Goal: Navigation & Orientation: Understand site structure

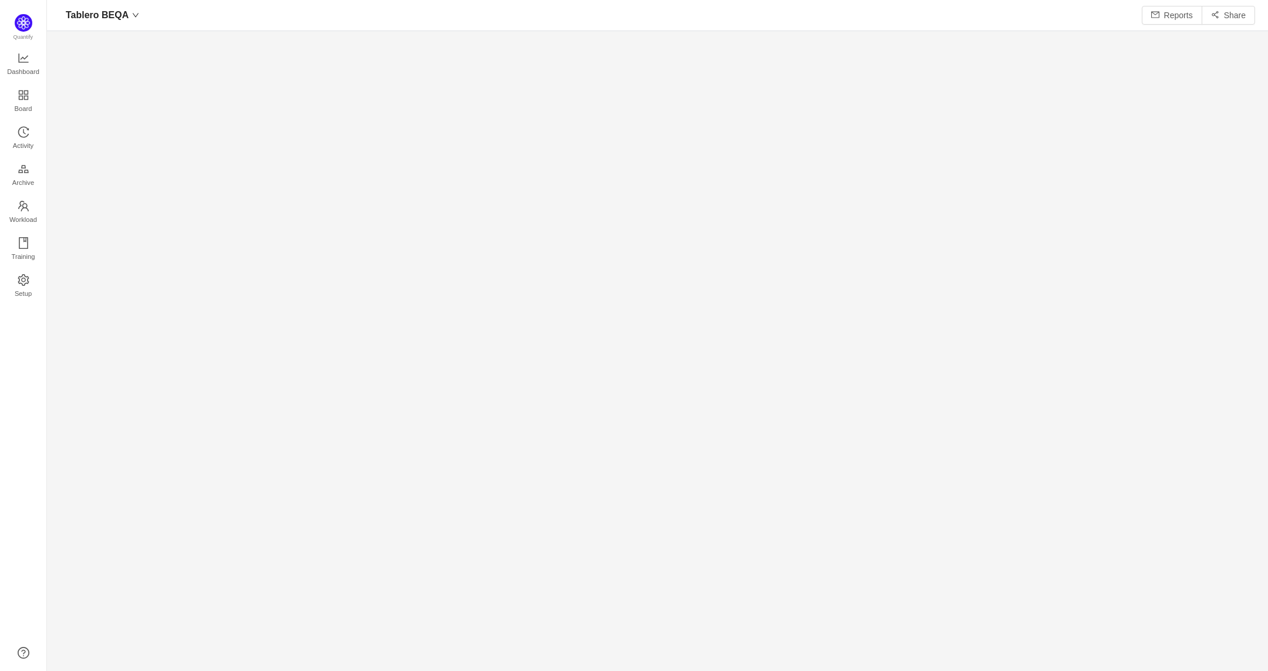
scroll to position [16, 16]
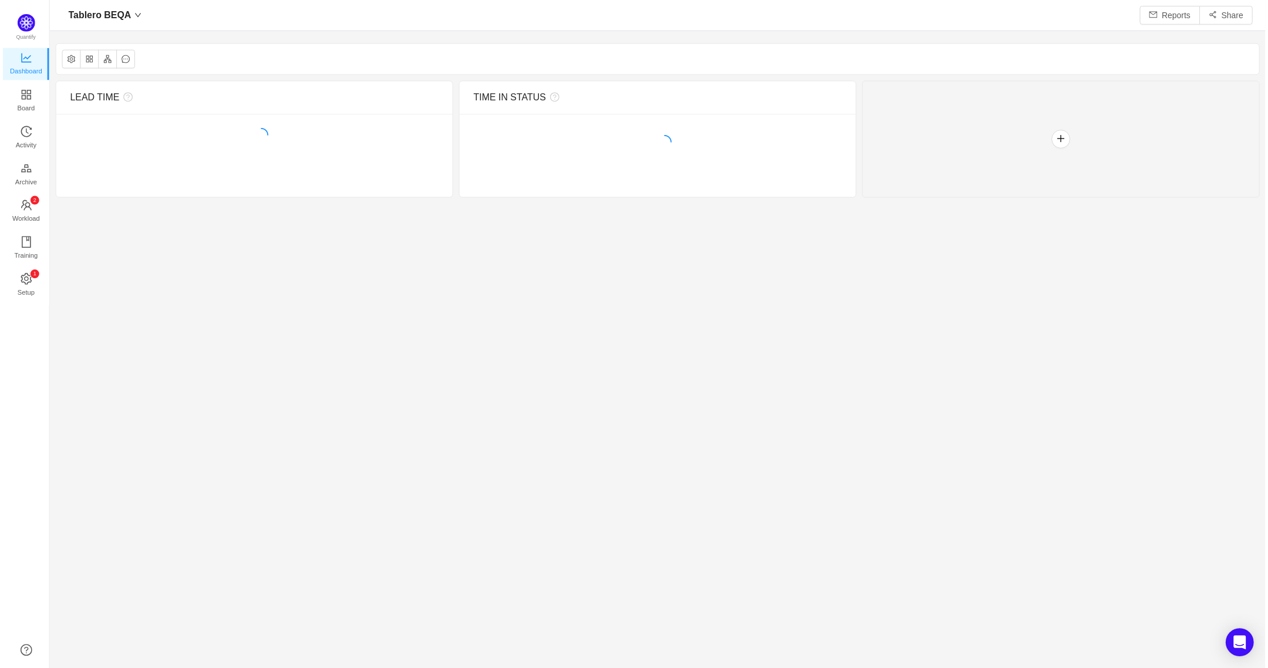
scroll to position [646, 1187]
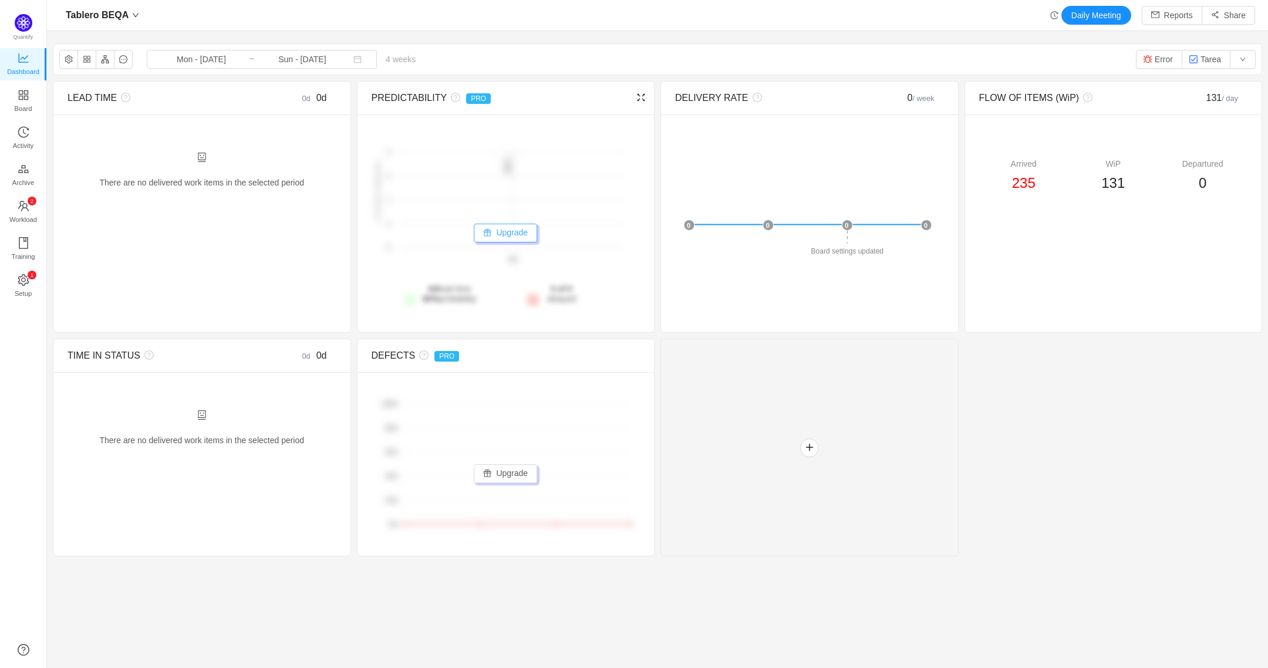
click at [520, 232] on button "Upgrade" at bounding box center [505, 233] width 63 height 19
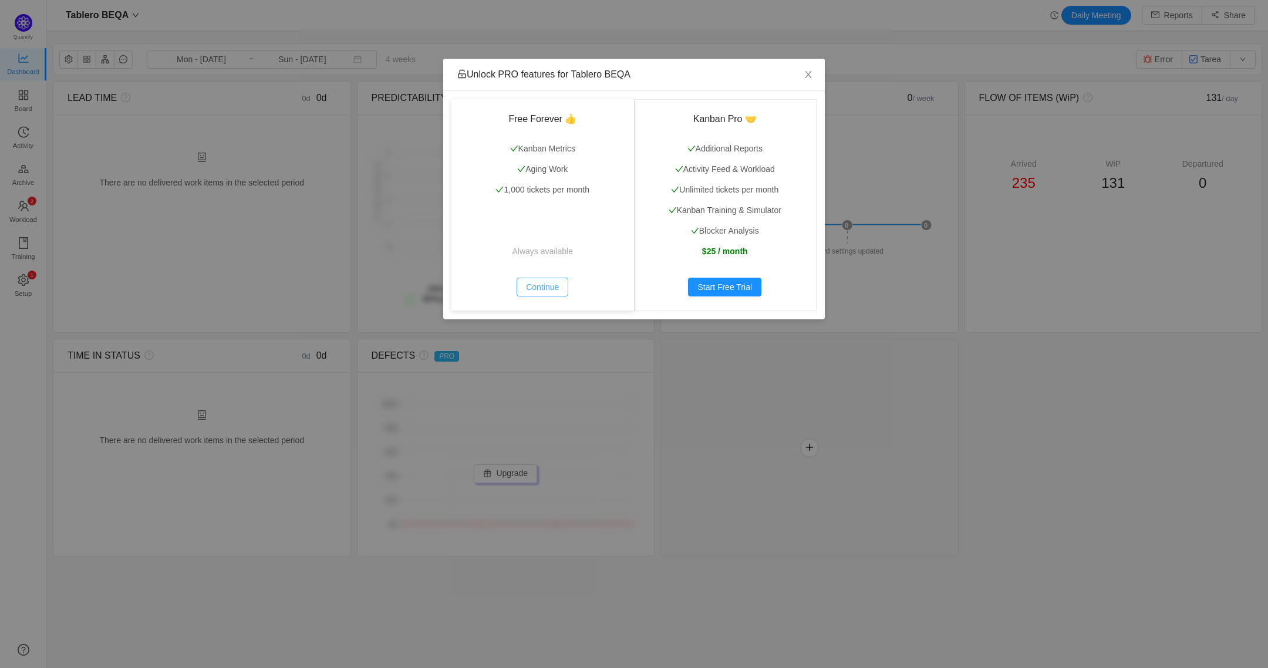
click at [545, 278] on button "Continue" at bounding box center [542, 287] width 52 height 19
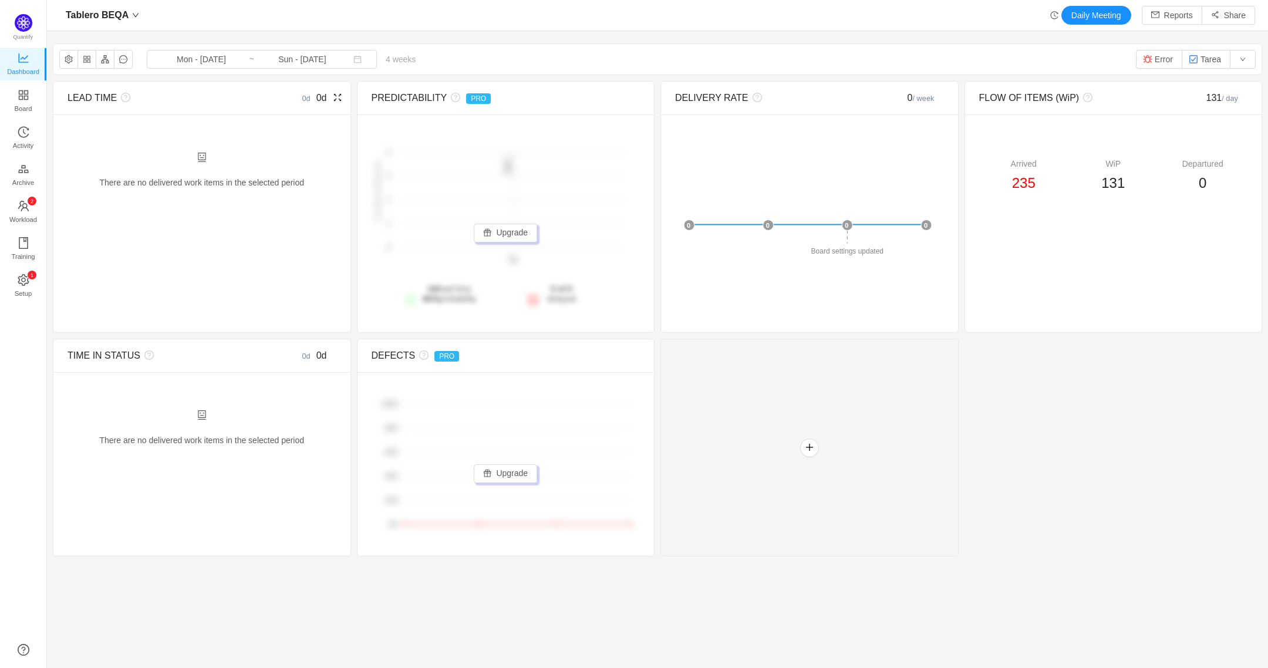
click at [222, 204] on div "There are no delivered work items in the selected period Possible solutions" at bounding box center [201, 164] width 297 height 101
click at [13, 210] on span "Workload" at bounding box center [23, 219] width 28 height 23
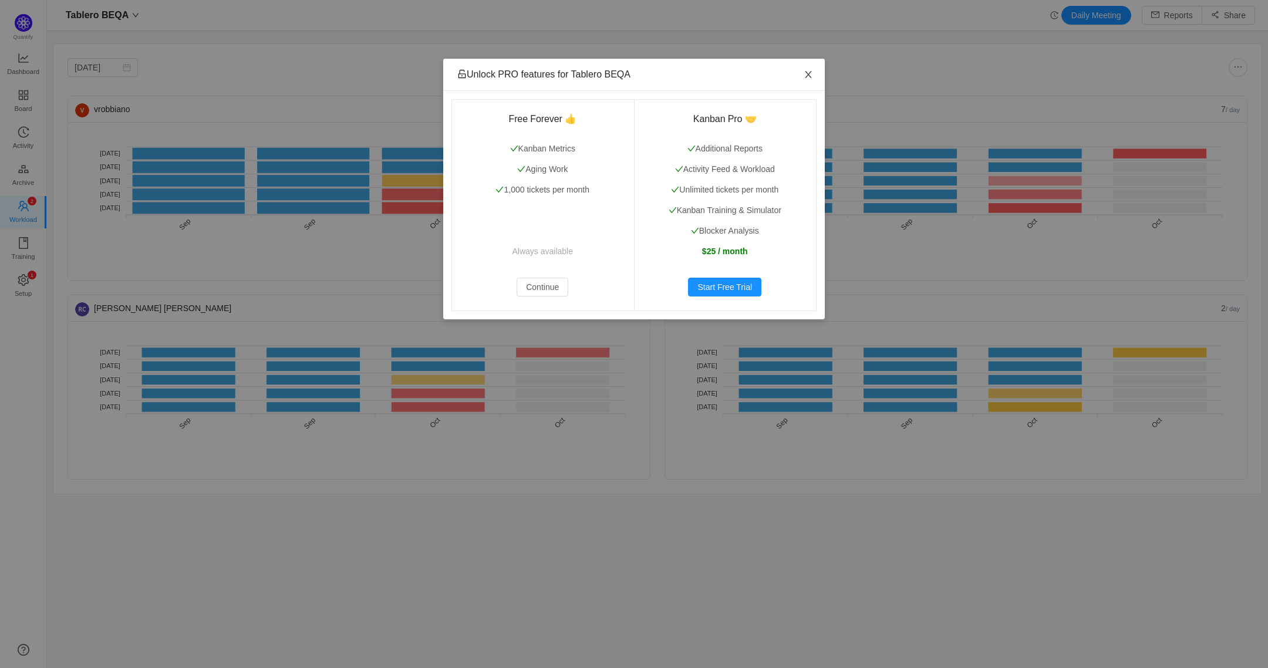
click at [808, 73] on icon "icon: close" at bounding box center [807, 74] width 9 height 9
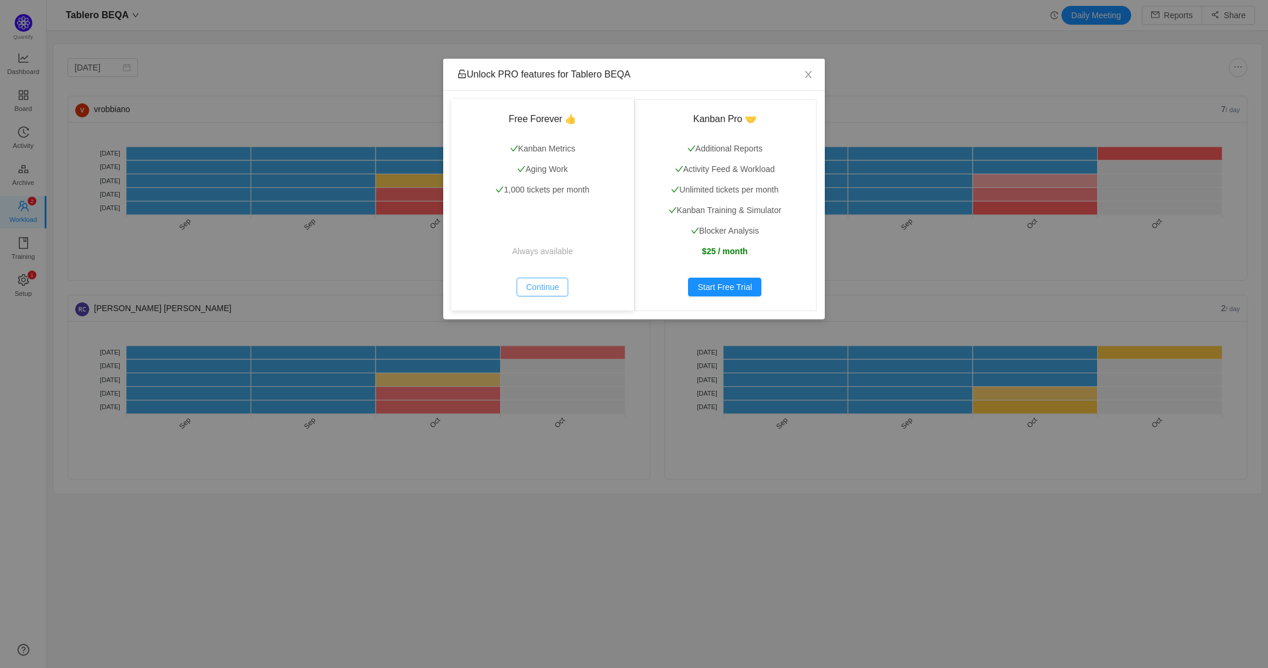
click at [542, 289] on button "Continue" at bounding box center [542, 287] width 52 height 19
click at [805, 76] on icon "icon: close" at bounding box center [807, 74] width 9 height 9
click at [810, 72] on icon "icon: close" at bounding box center [808, 74] width 6 height 7
drag, startPoint x: 810, startPoint y: 72, endPoint x: 864, endPoint y: 12, distance: 80.6
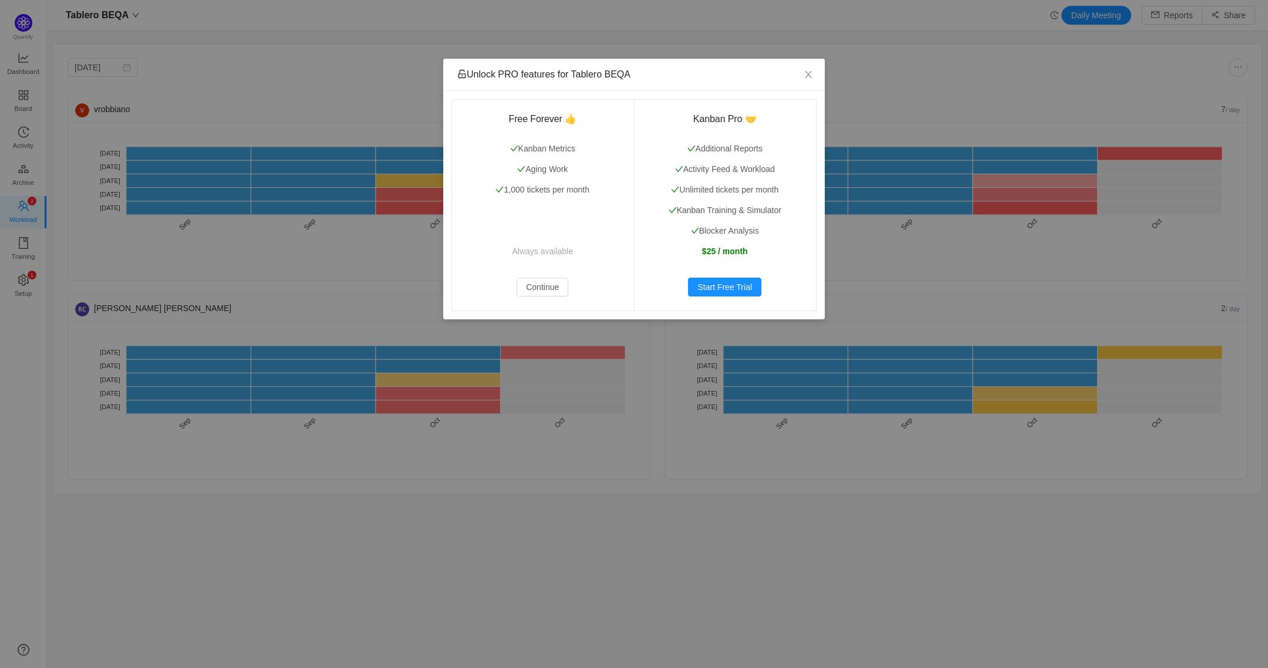
click at [864, 11] on div "Unlock PRO features for Tablero BEQA Free Forever 👍 Kanban Metrics Aging Work 1…" at bounding box center [634, 334] width 1268 height 668
click at [810, 76] on icon "icon: close" at bounding box center [807, 74] width 9 height 9
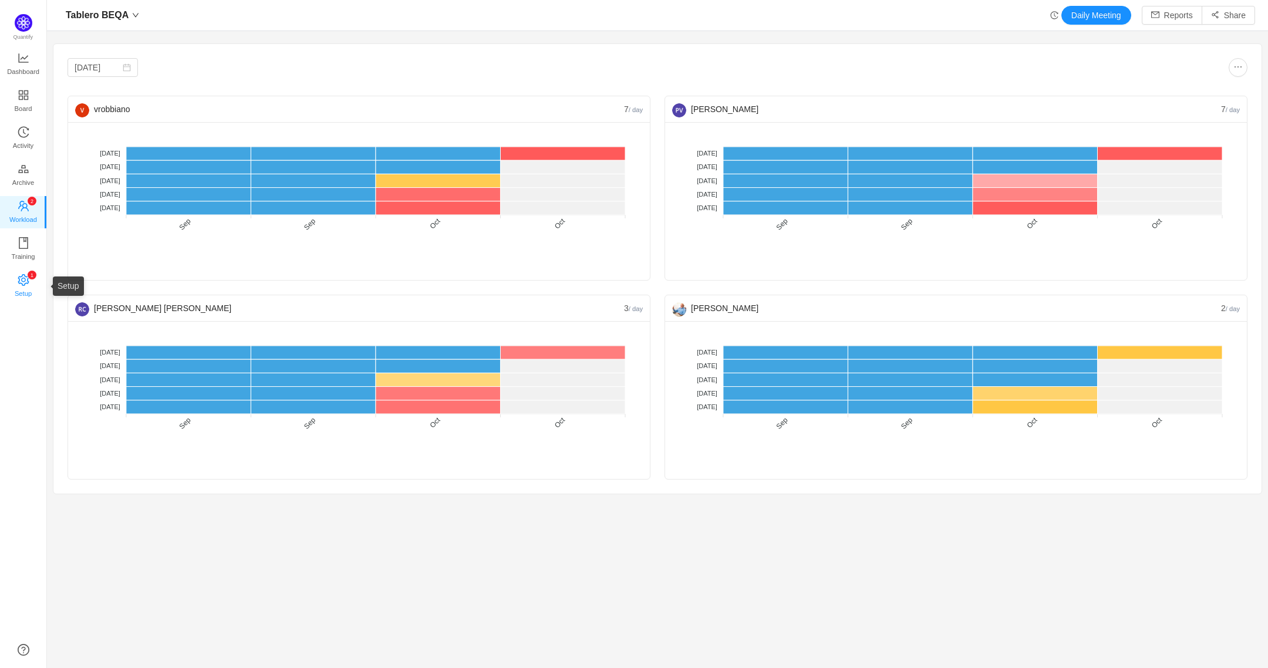
click at [30, 292] on span "Setup" at bounding box center [23, 293] width 17 height 23
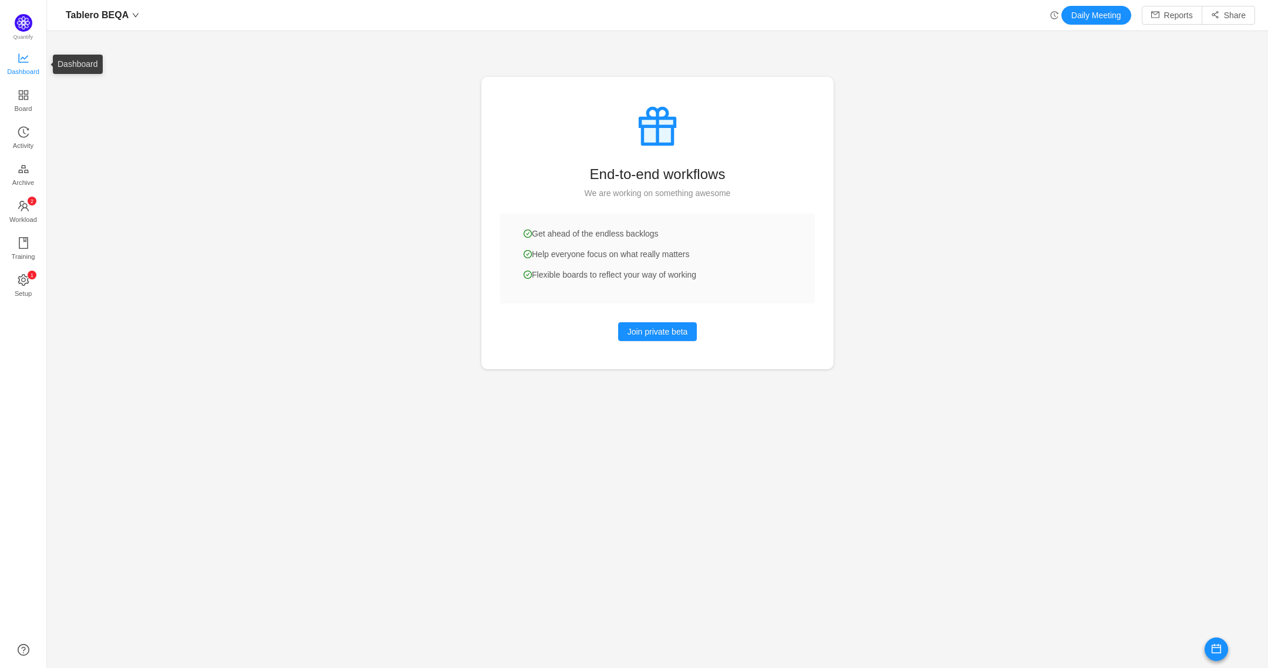
click at [19, 65] on span "Dashboard" at bounding box center [23, 71] width 32 height 23
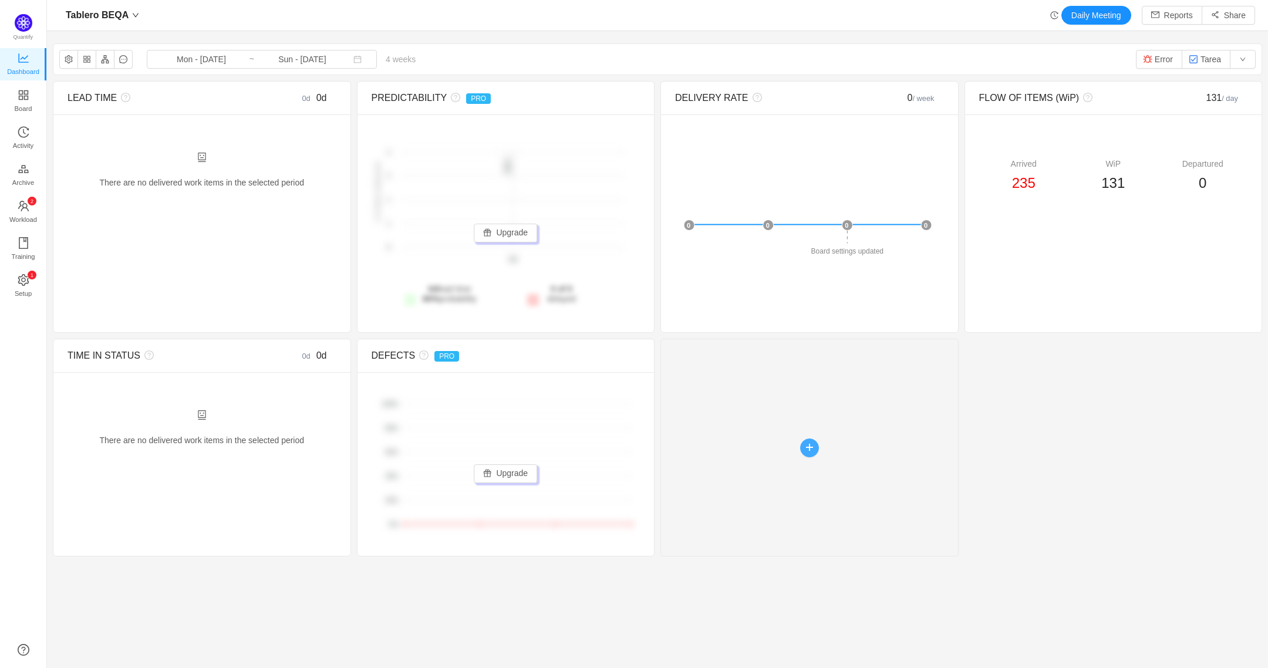
click at [800, 447] on button "button" at bounding box center [809, 447] width 19 height 19
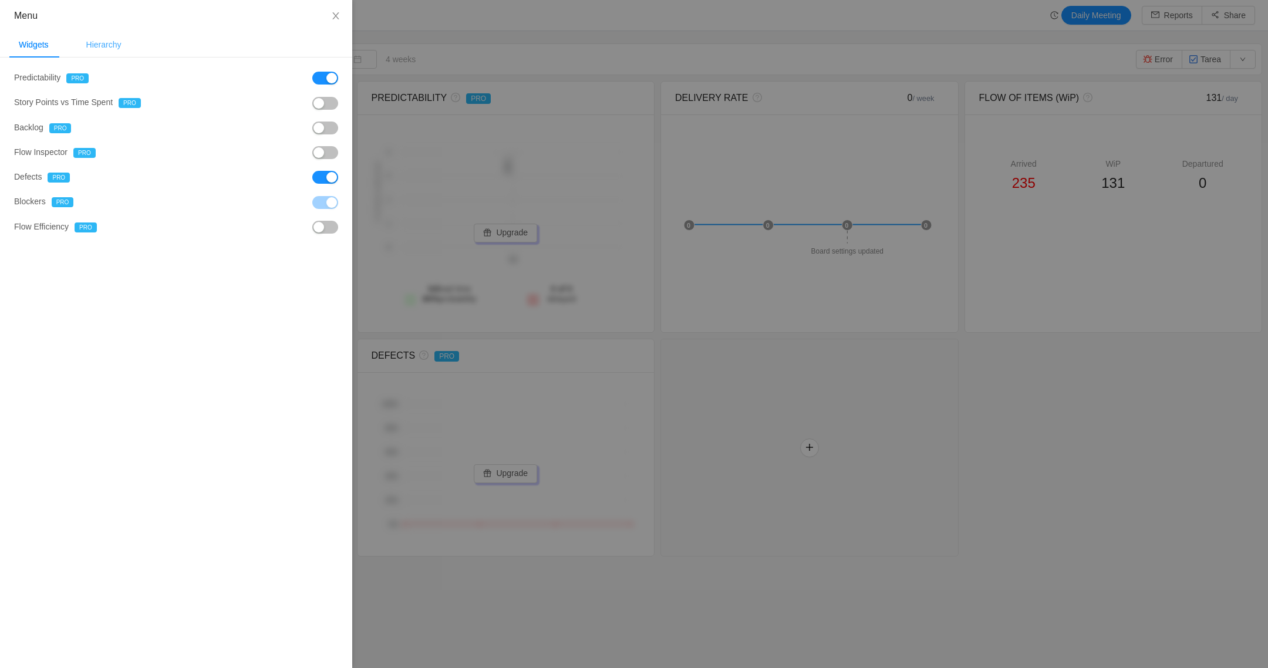
click at [114, 54] on div "Hierarchy" at bounding box center [104, 45] width 54 height 26
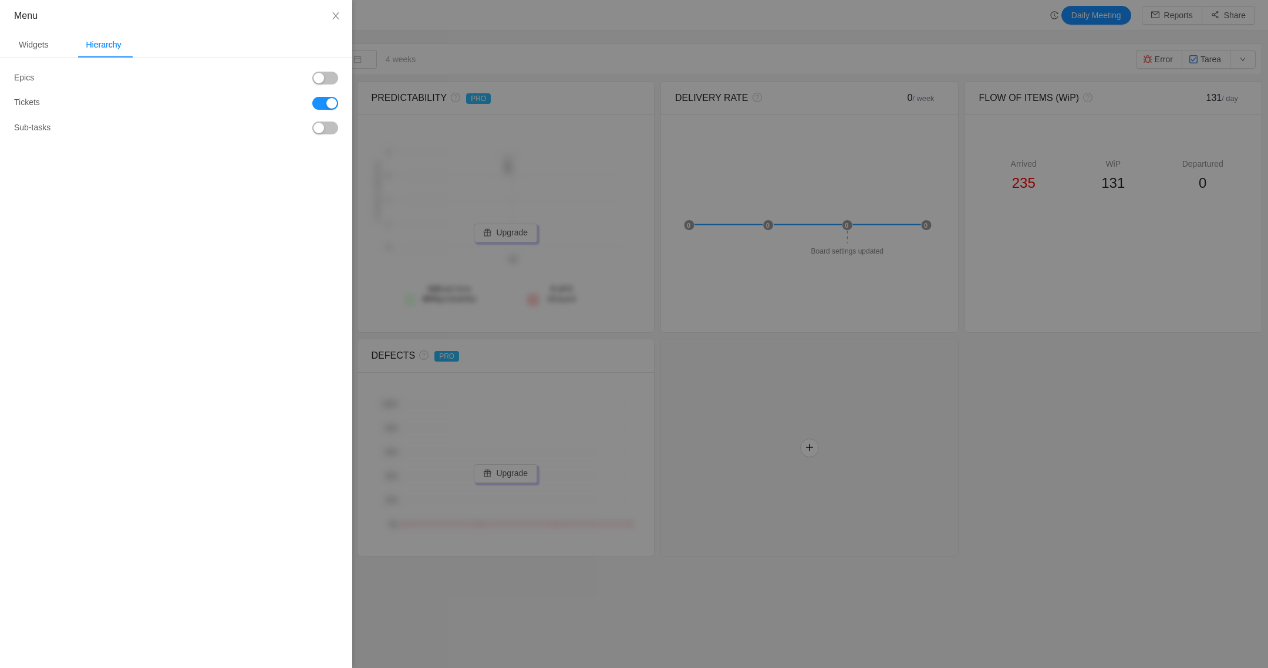
click at [329, 78] on button "button" at bounding box center [325, 78] width 26 height 13
click at [321, 128] on button "button" at bounding box center [325, 127] width 26 height 13
click at [41, 41] on div "Widgets" at bounding box center [33, 45] width 49 height 26
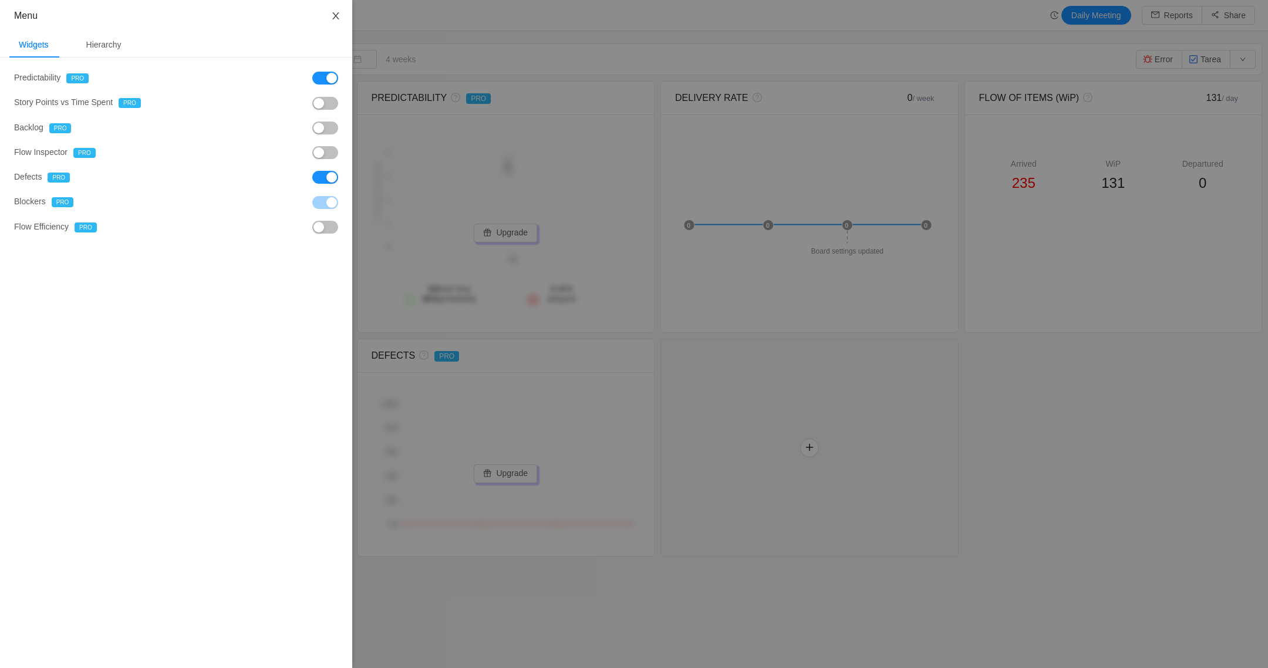
click at [331, 13] on icon "icon: close" at bounding box center [335, 15] width 9 height 9
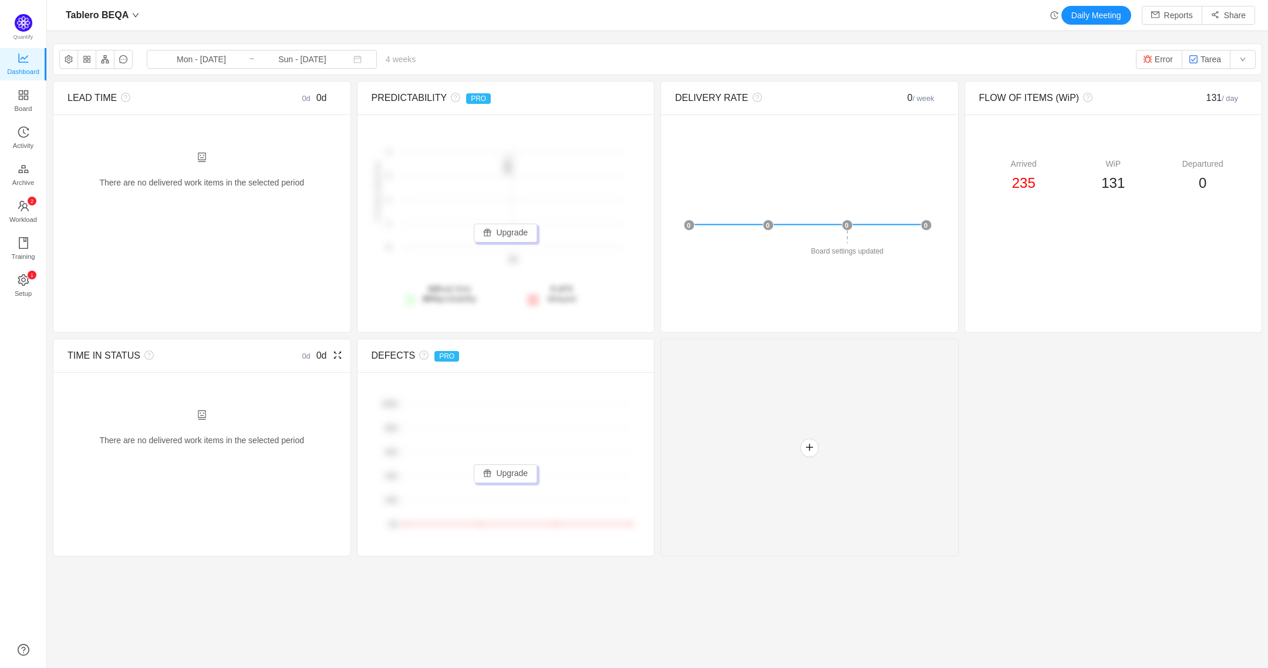
click at [195, 489] on div "TIME IN STATUS 0d 0d There are no delivered work items in the selected period P…" at bounding box center [202, 448] width 298 height 218
click at [123, 144] on div "There are no delivered work items in the selected period Possible solutions" at bounding box center [201, 164] width 297 height 101
click at [109, 66] on button "button" at bounding box center [105, 59] width 19 height 19
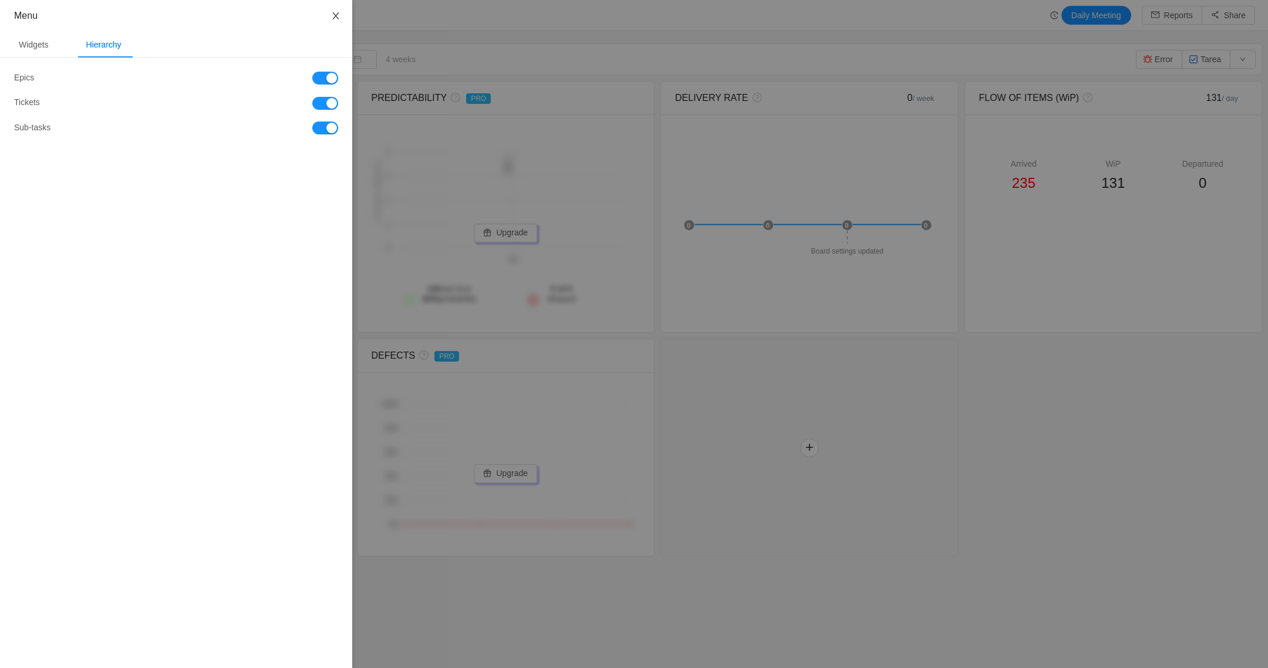
click at [337, 15] on icon "icon: close" at bounding box center [335, 15] width 9 height 9
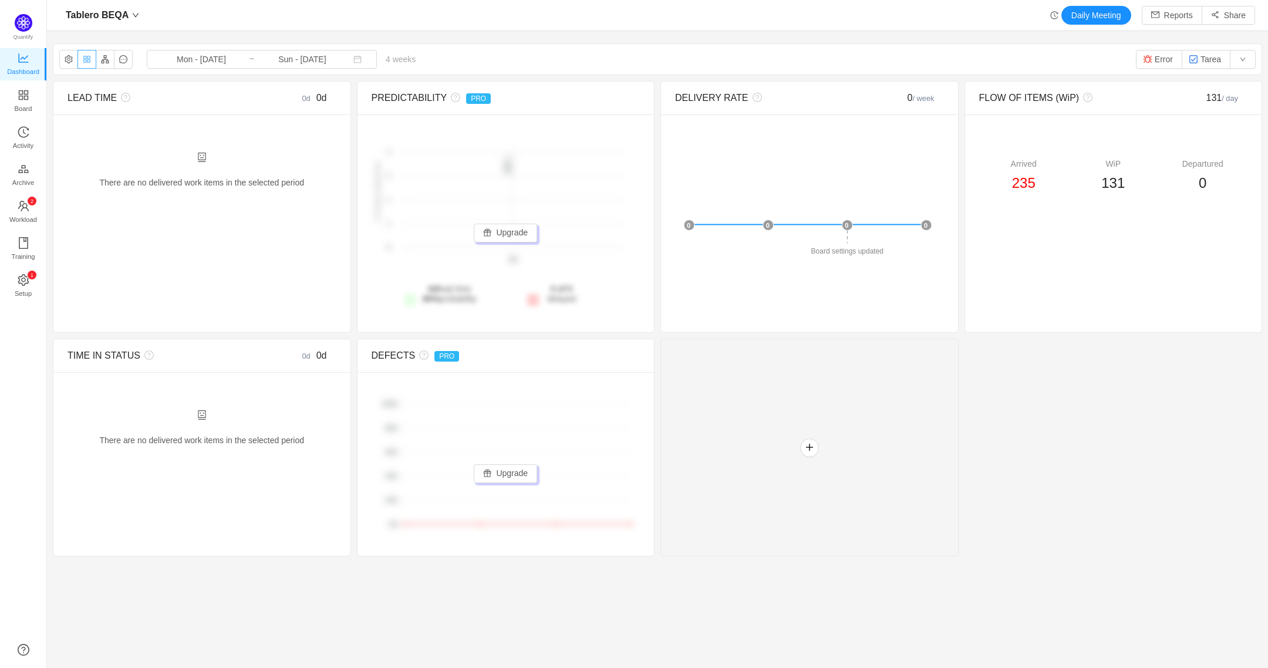
click at [90, 60] on button "button" at bounding box center [86, 59] width 19 height 19
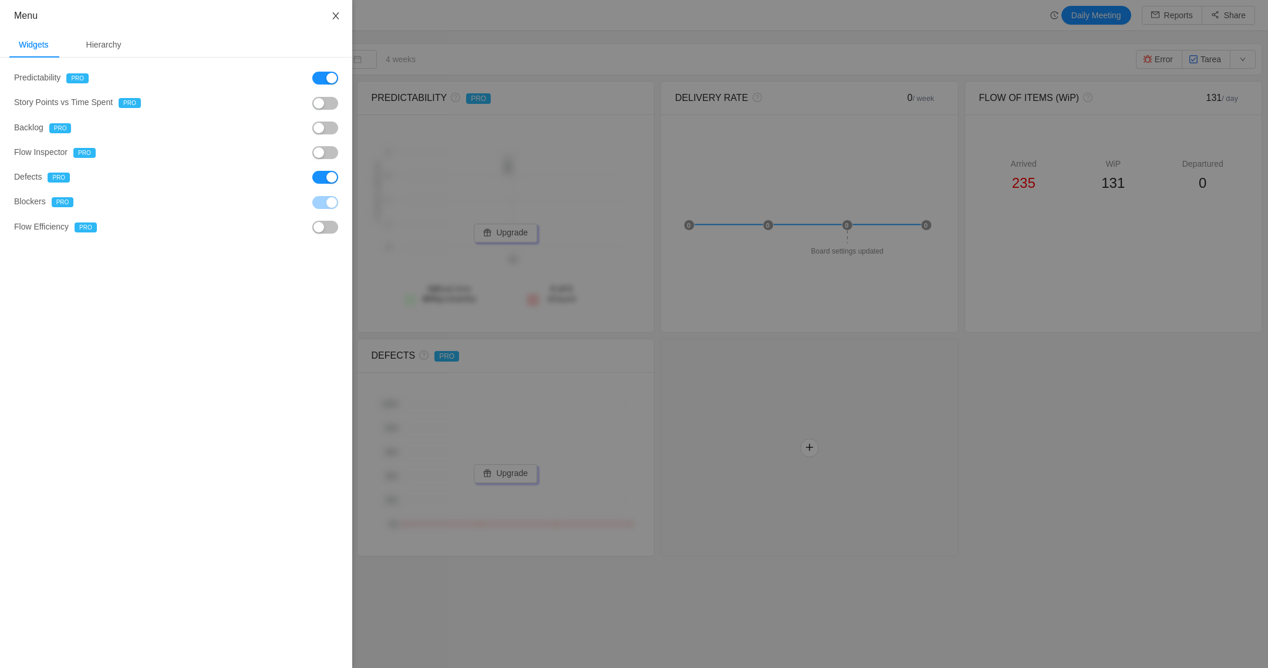
click at [335, 16] on icon "icon: close" at bounding box center [335, 15] width 9 height 9
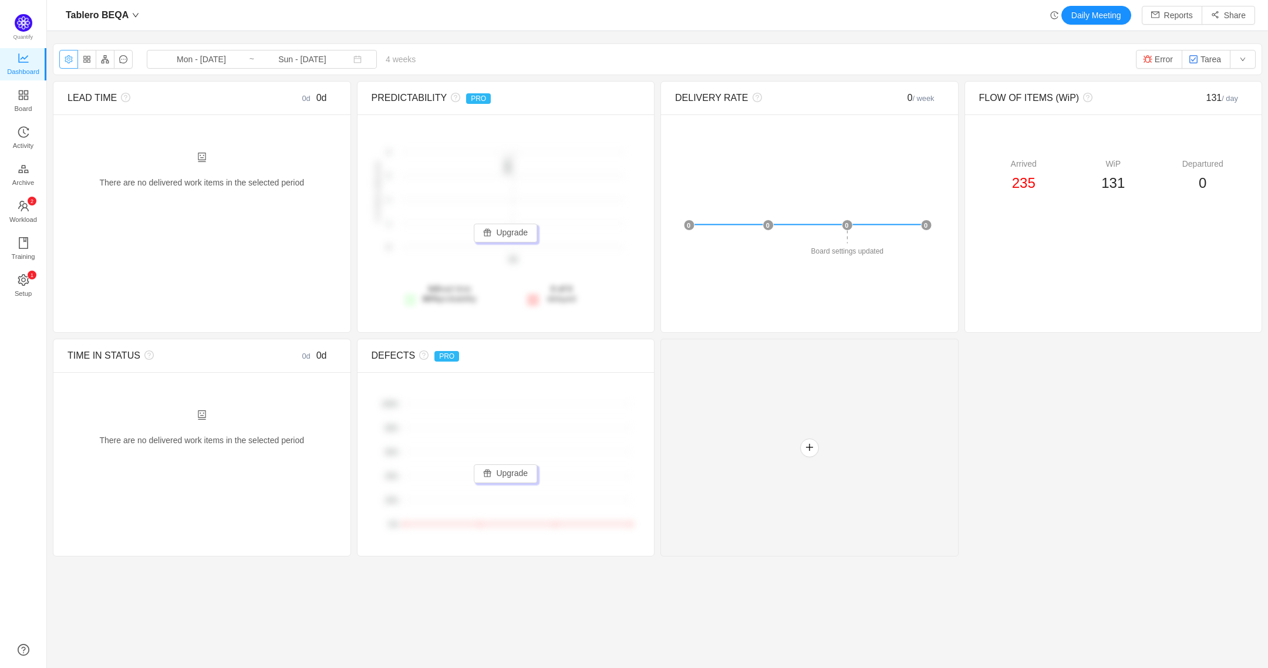
click at [62, 60] on button "button" at bounding box center [68, 59] width 19 height 19
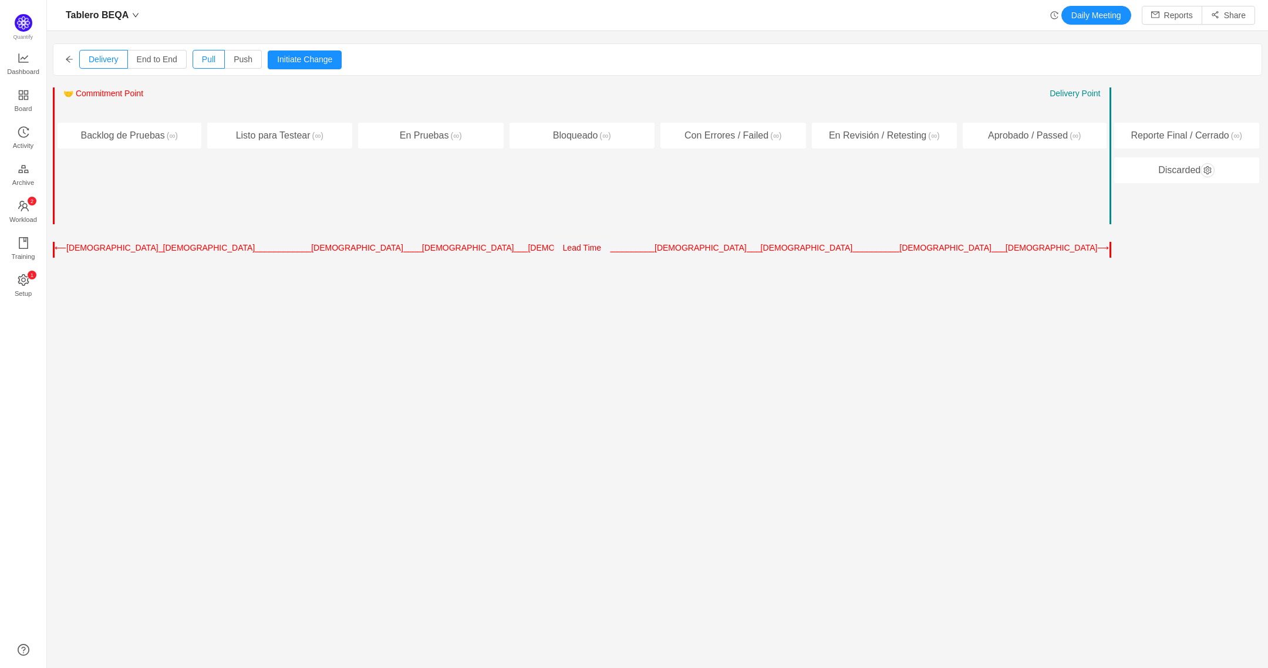
click at [69, 64] on div "Delivery End to End Pull Push Initiate Change Cancel Confirm" at bounding box center [657, 59] width 1208 height 31
click at [325, 369] on div "Delivery End to End Pull Push Initiate Change Cancel Confirm Entry Point ← → 🤝 …" at bounding box center [657, 277] width 1209 height 468
click at [28, 69] on span "Dashboard" at bounding box center [23, 71] width 32 height 23
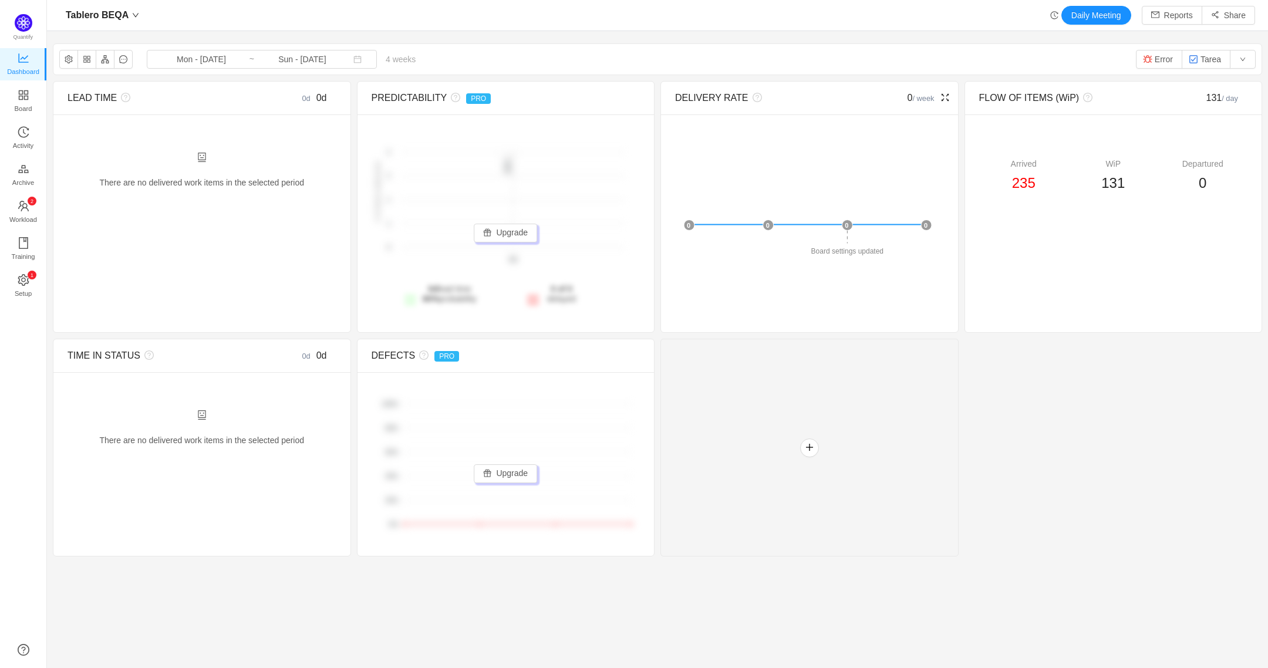
click at [829, 227] on foreignobject "Board settings updated" at bounding box center [807, 202] width 265 height 147
click at [849, 219] on foreignobject "Board settings updated" at bounding box center [807, 202] width 265 height 147
click at [940, 95] on icon "icon: fullscreen" at bounding box center [944, 97] width 9 height 9
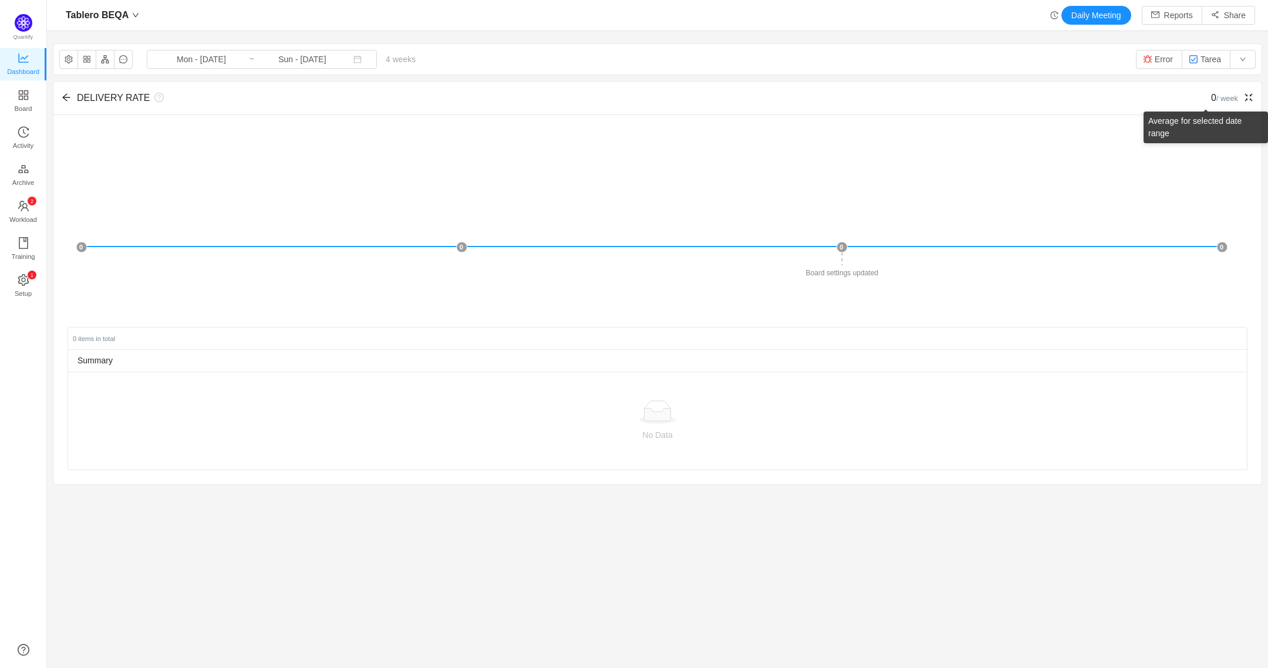
click at [1244, 96] on icon "icon: fullscreen-exit" at bounding box center [1248, 98] width 8 height 8
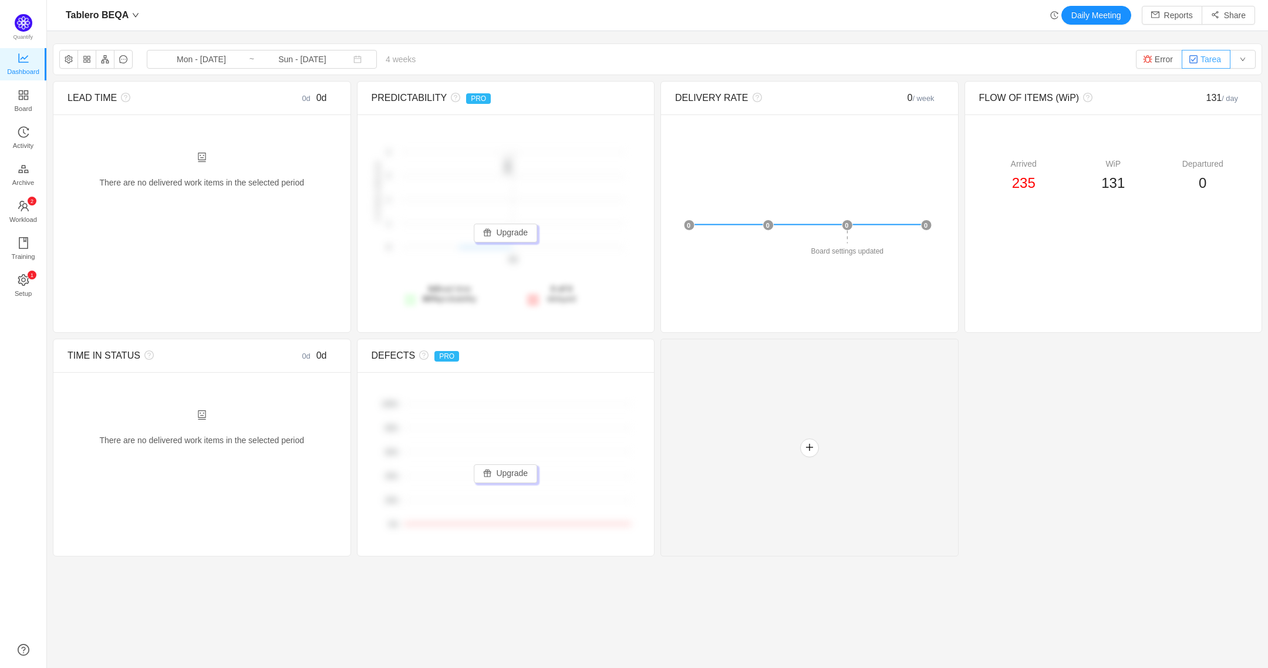
click at [1188, 58] on img "button" at bounding box center [1192, 59] width 9 height 9
